Goal: Information Seeking & Learning: Learn about a topic

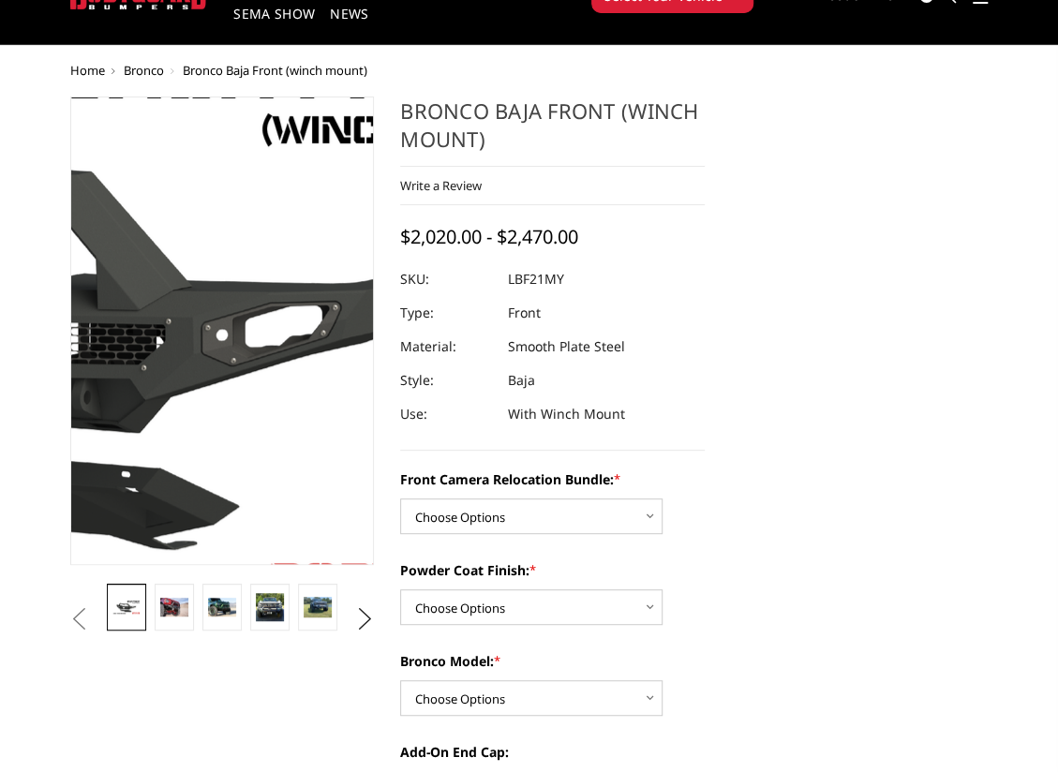
scroll to position [94, 0]
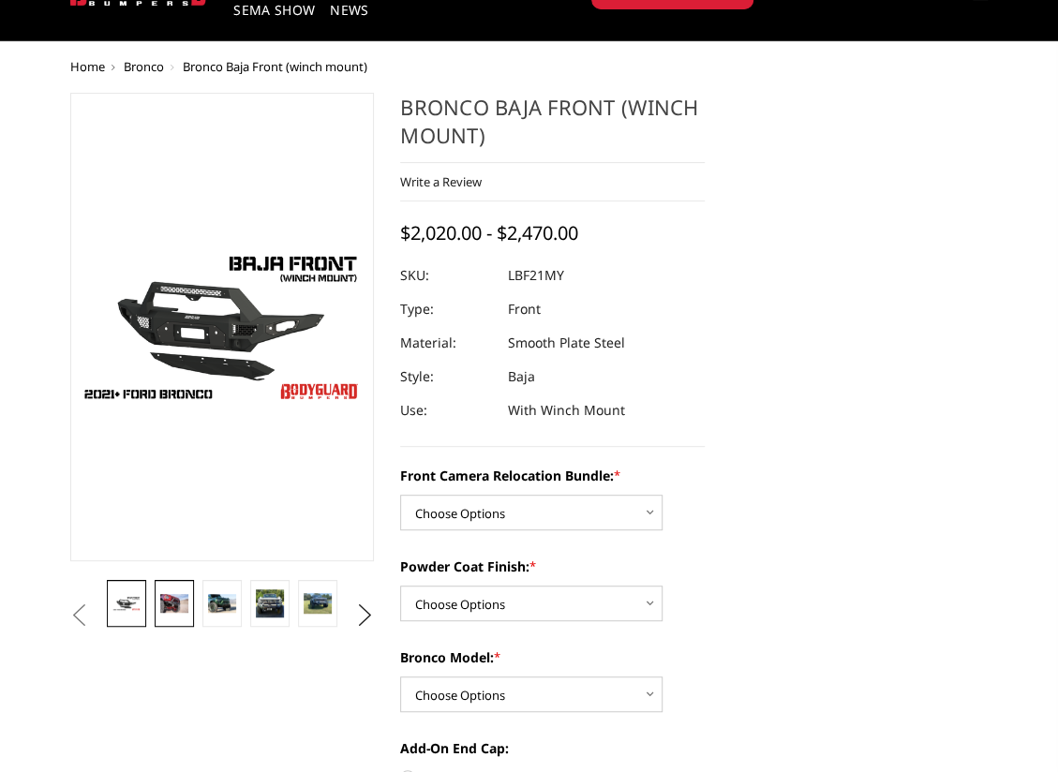
click at [165, 603] on img at bounding box center [173, 603] width 27 height 18
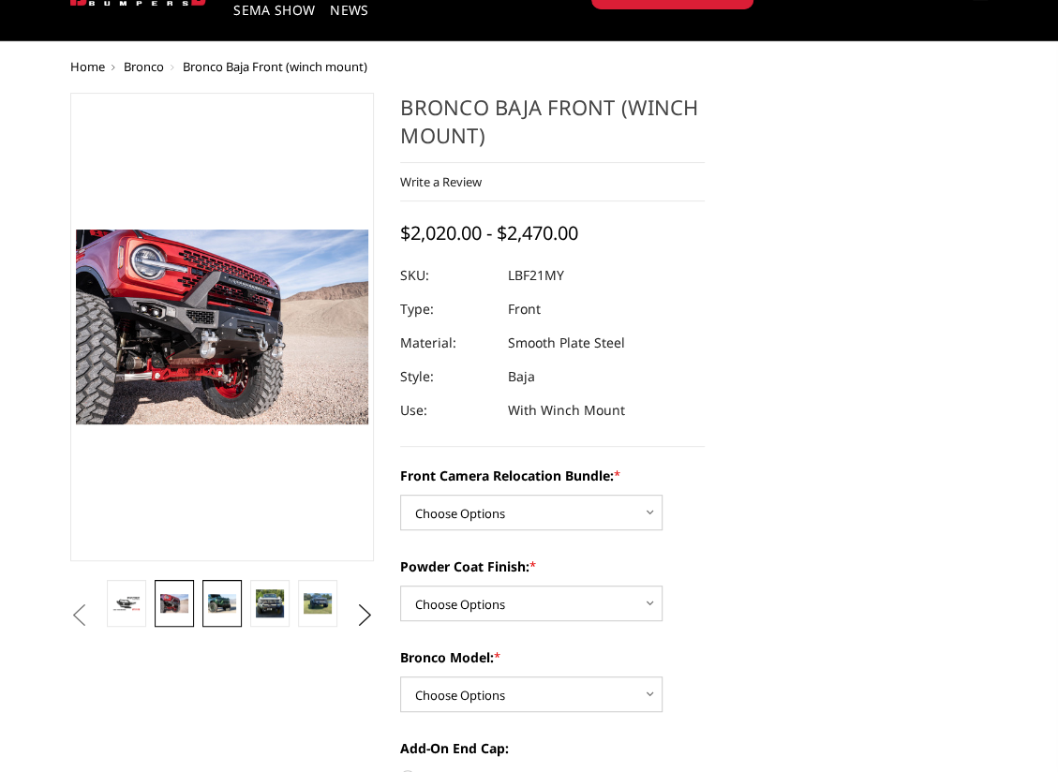
click at [220, 608] on img at bounding box center [221, 603] width 27 height 18
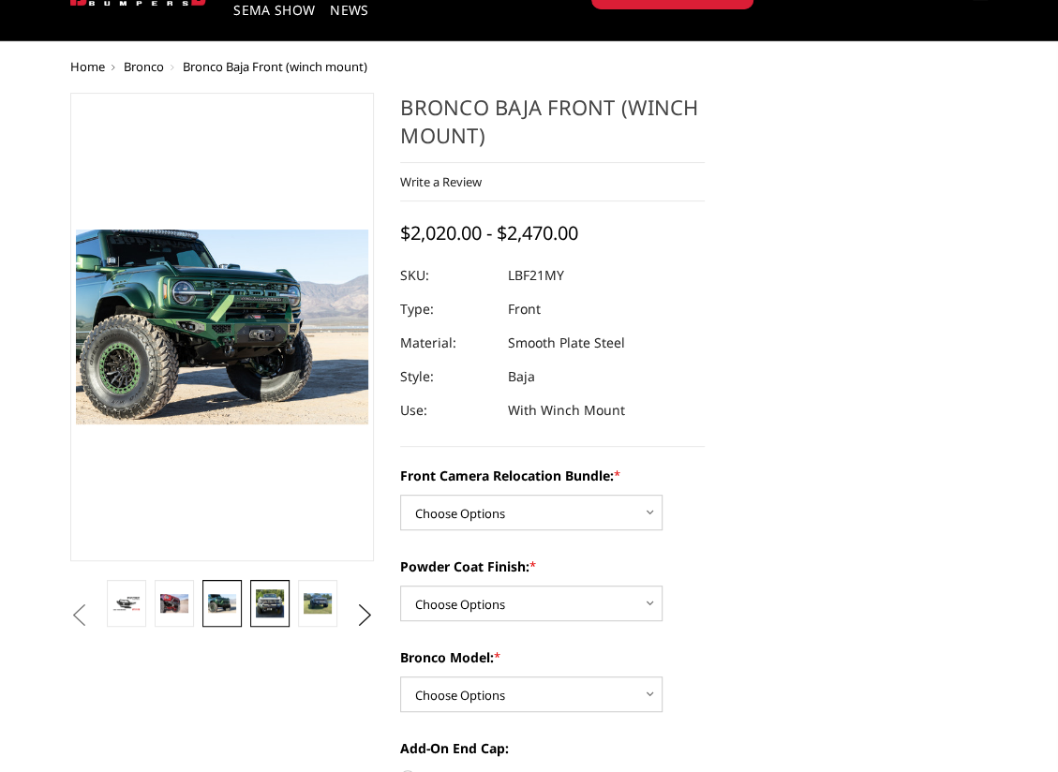
click at [268, 610] on img at bounding box center [269, 603] width 27 height 27
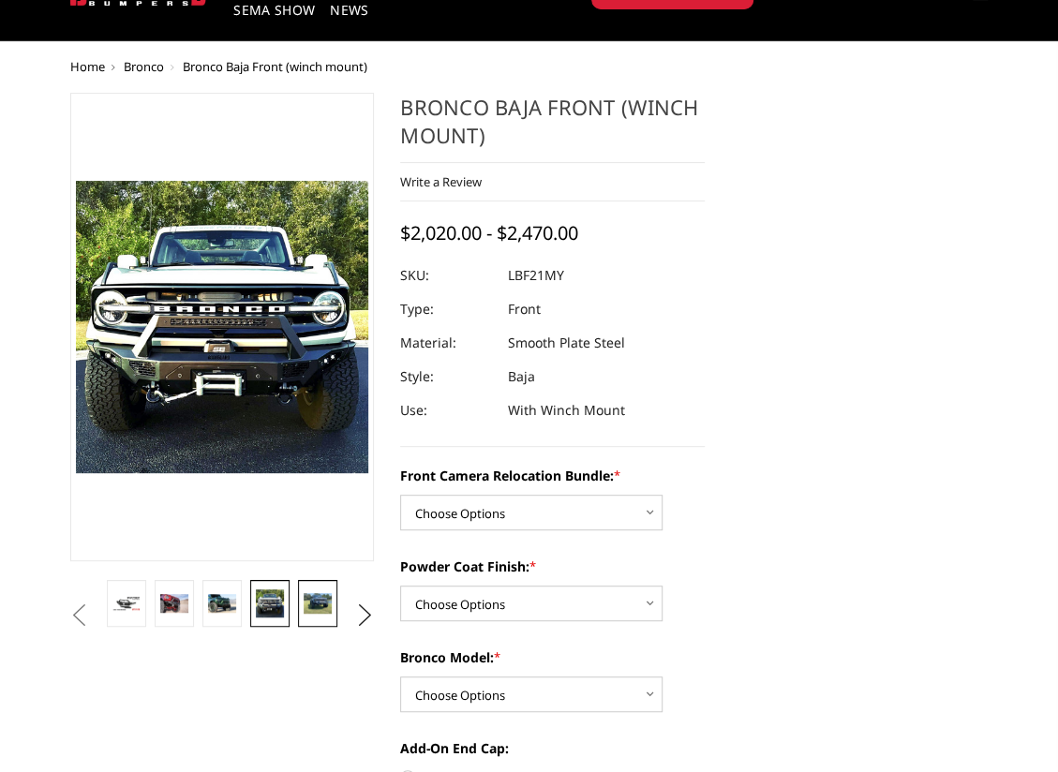
click at [321, 614] on link at bounding box center [317, 603] width 38 height 47
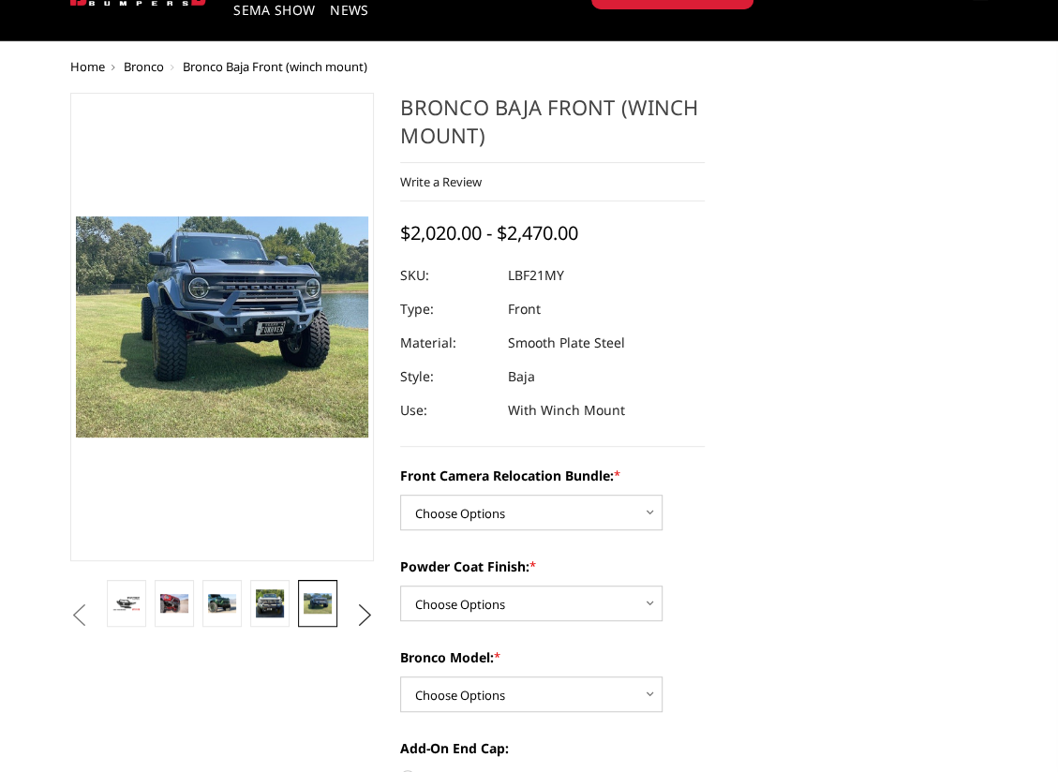
click at [373, 616] on button "Next" at bounding box center [365, 616] width 28 height 28
click at [317, 607] on img at bounding box center [317, 603] width 27 height 21
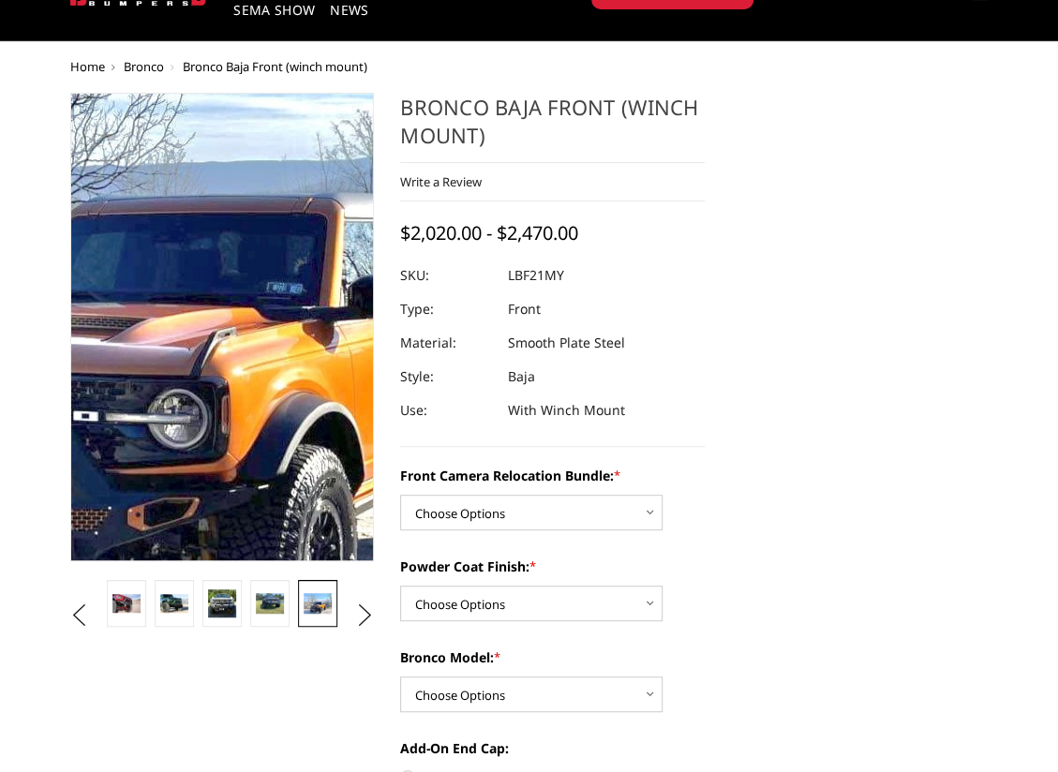
click at [239, 395] on img at bounding box center [173, 265] width 1200 height 899
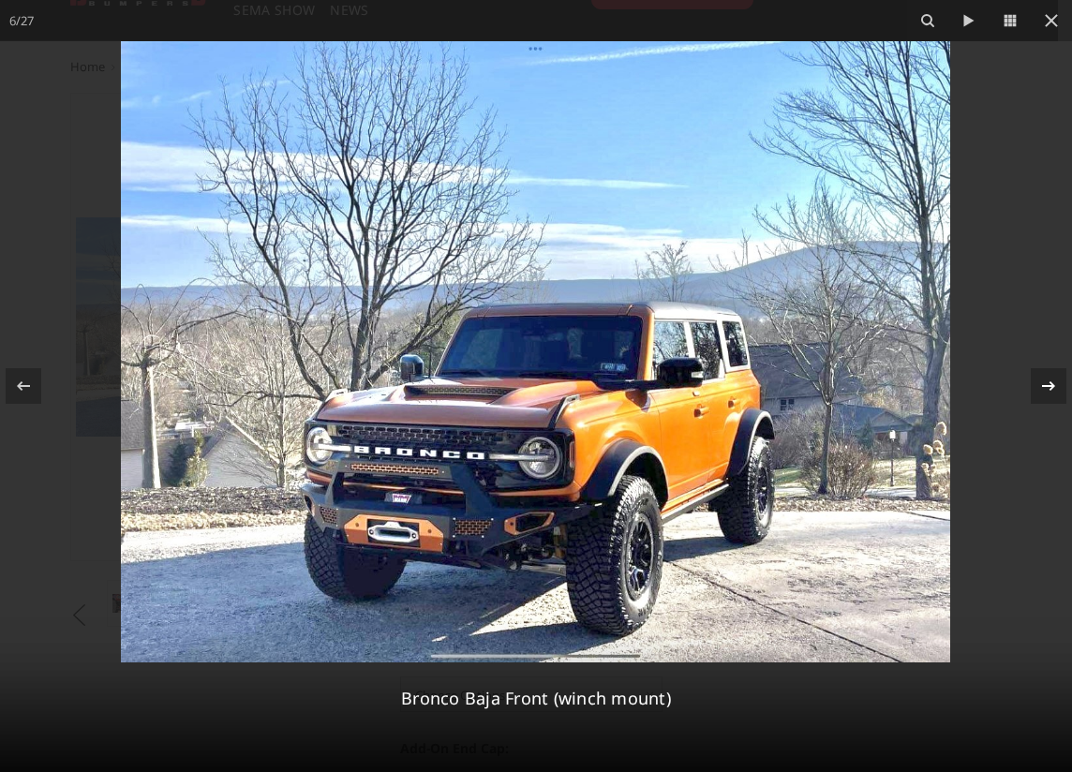
click at [1050, 386] on icon at bounding box center [1048, 385] width 13 height 9
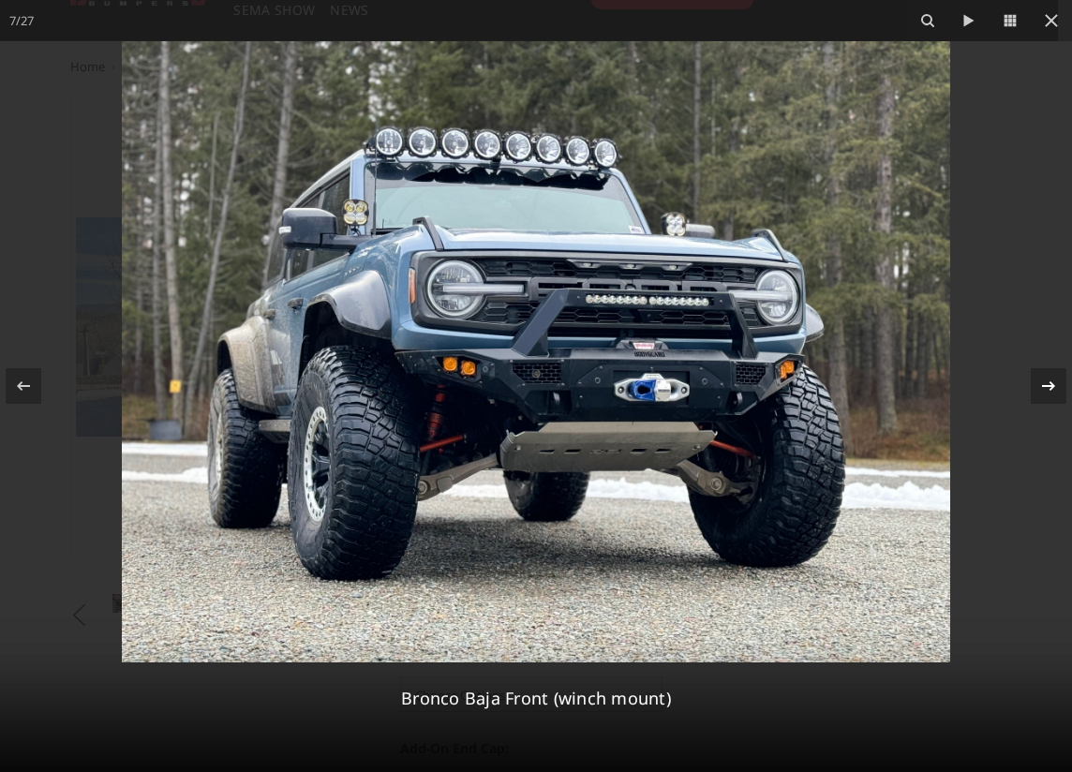
click at [1048, 381] on icon at bounding box center [1049, 386] width 22 height 22
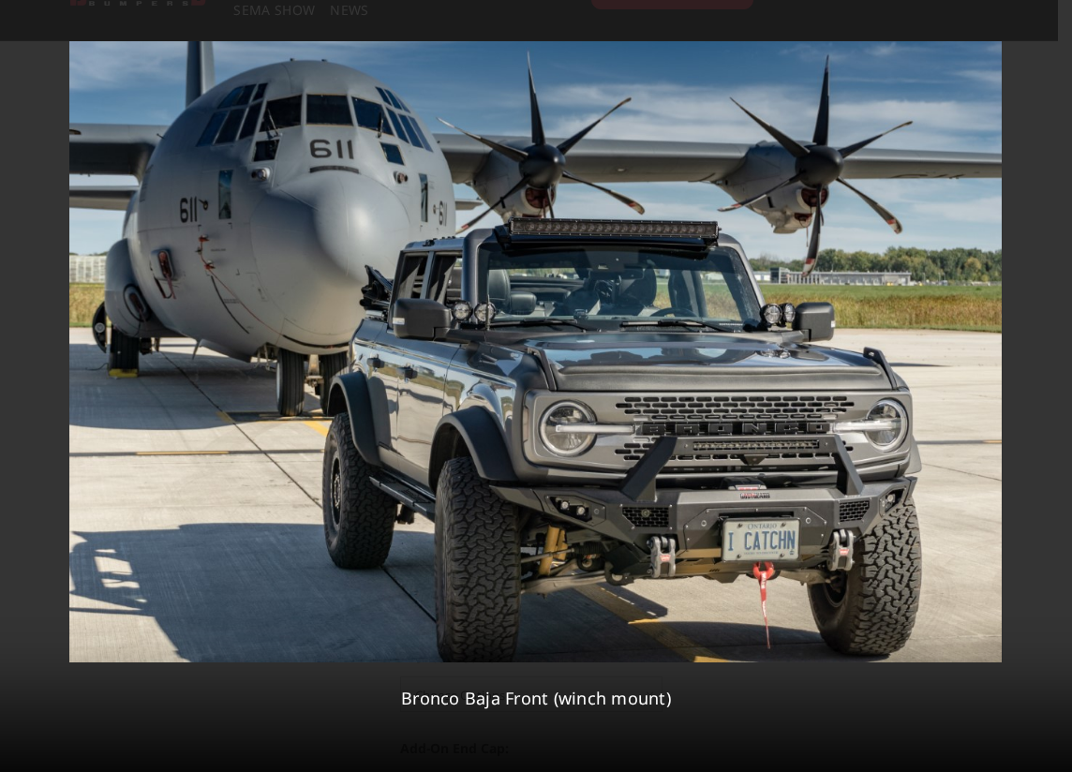
click at [1048, 382] on div "8 / 27 Bronco Baja Front (winch mount)" at bounding box center [536, 386] width 1072 height 772
click at [1050, 385] on icon at bounding box center [1048, 385] width 13 height 9
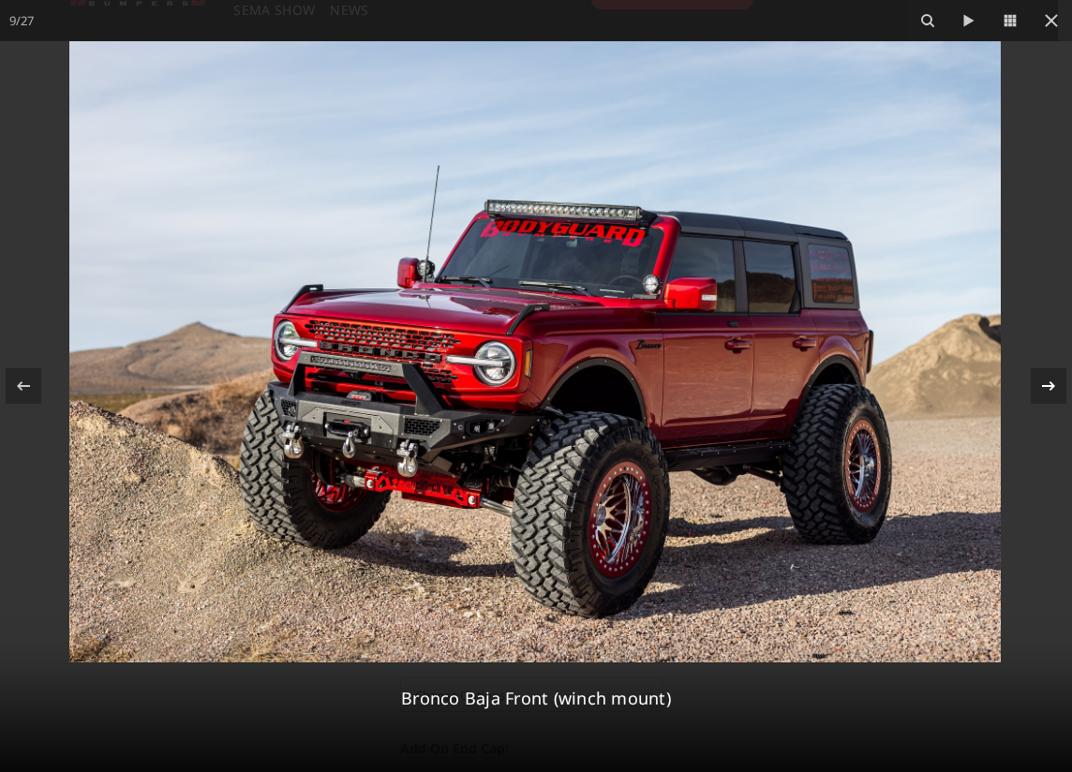
click at [1050, 385] on icon at bounding box center [1048, 385] width 13 height 9
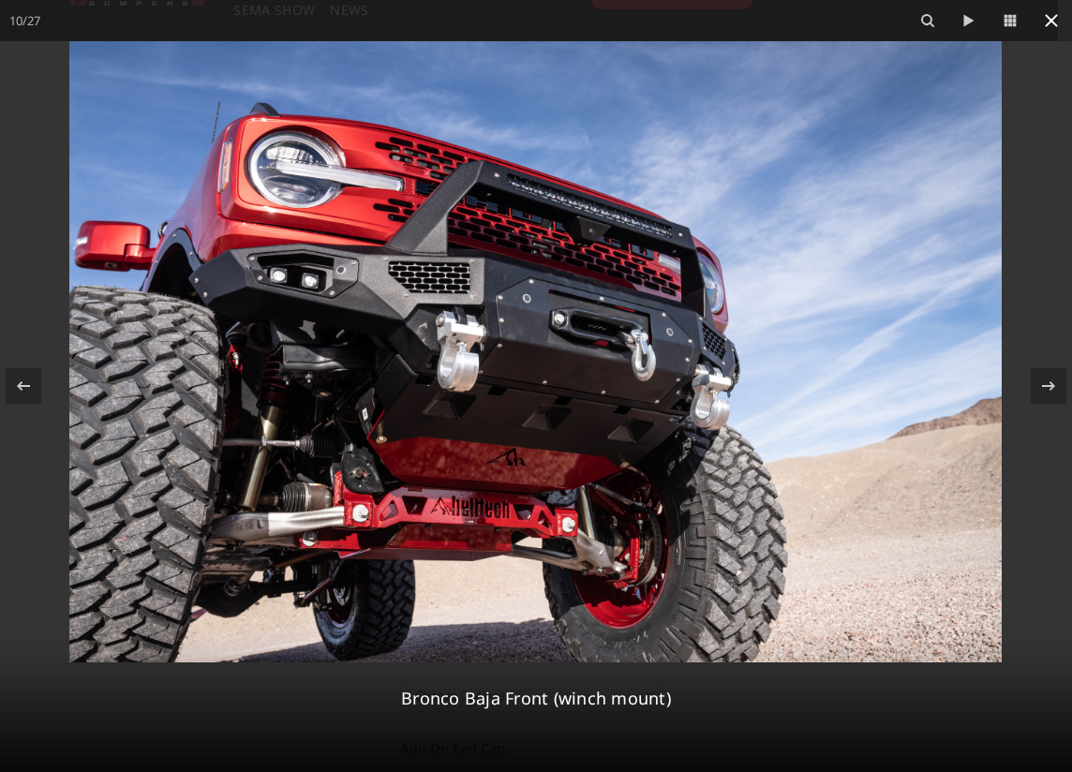
click at [1049, 19] on icon at bounding box center [1051, 20] width 13 height 13
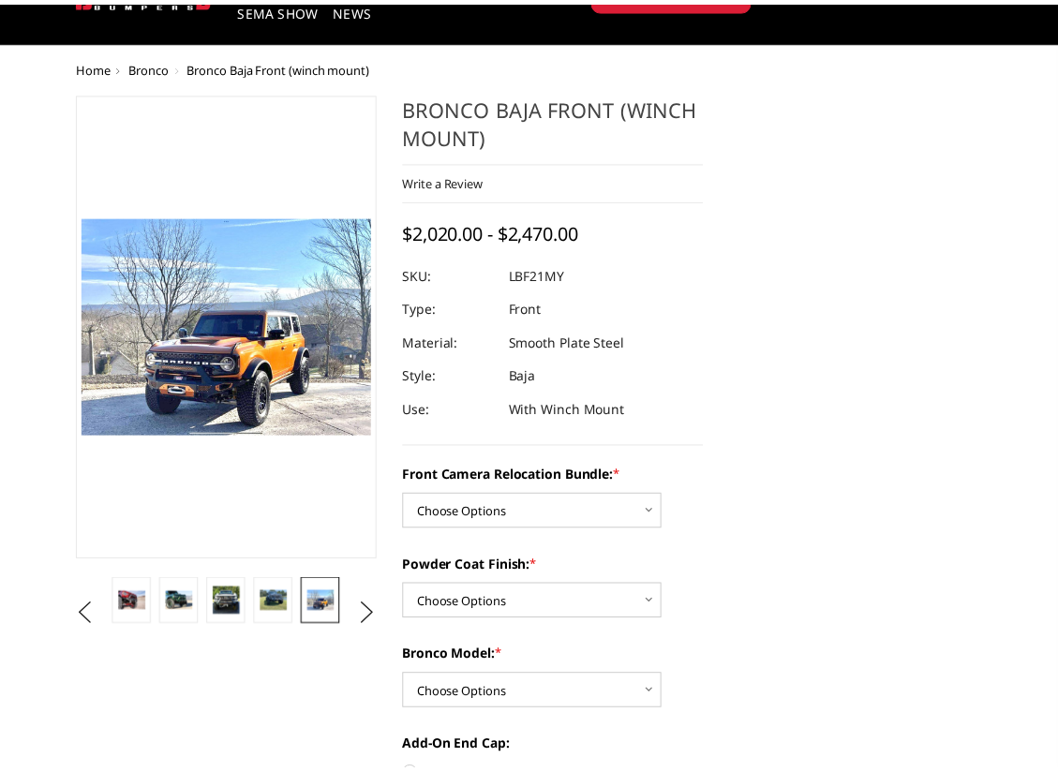
scroll to position [0, 287]
